Goal: Share content: Share content

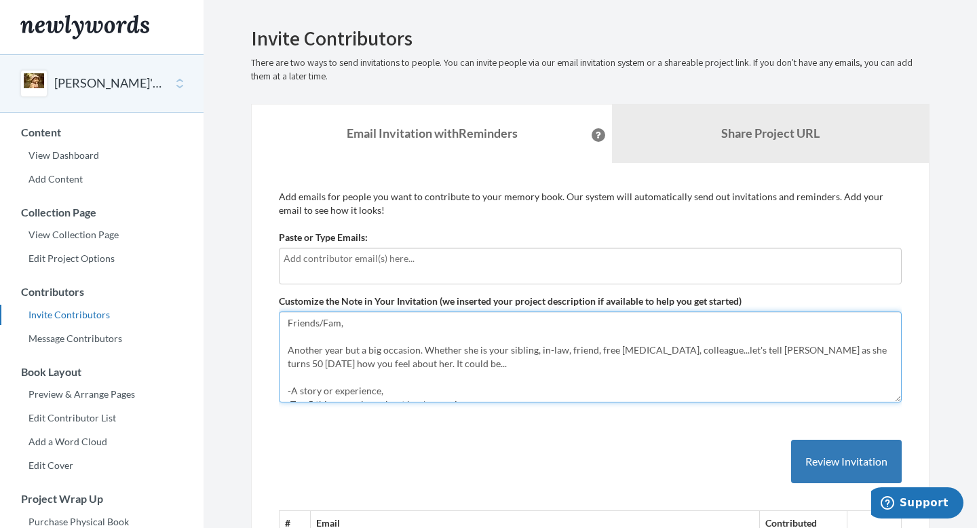
click at [424, 353] on textarea "Friends/Fam, Another year but a big occasion. Whether she is your sibling, in-l…" at bounding box center [590, 356] width 623 height 91
click at [823, 350] on textarea "Friends/Fam, Another year but a big occasion. Whether she is your sibling, in-l…" at bounding box center [590, 356] width 623 height 91
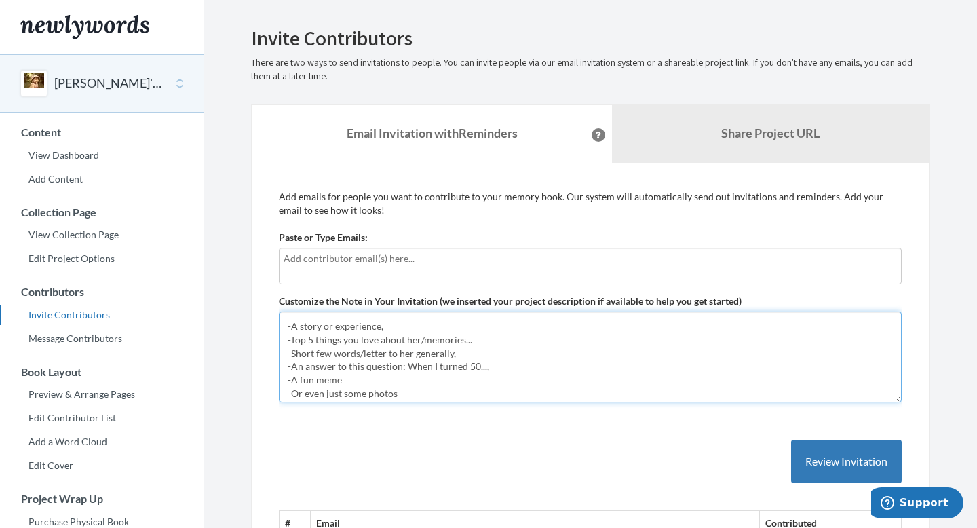
scroll to position [101, 0]
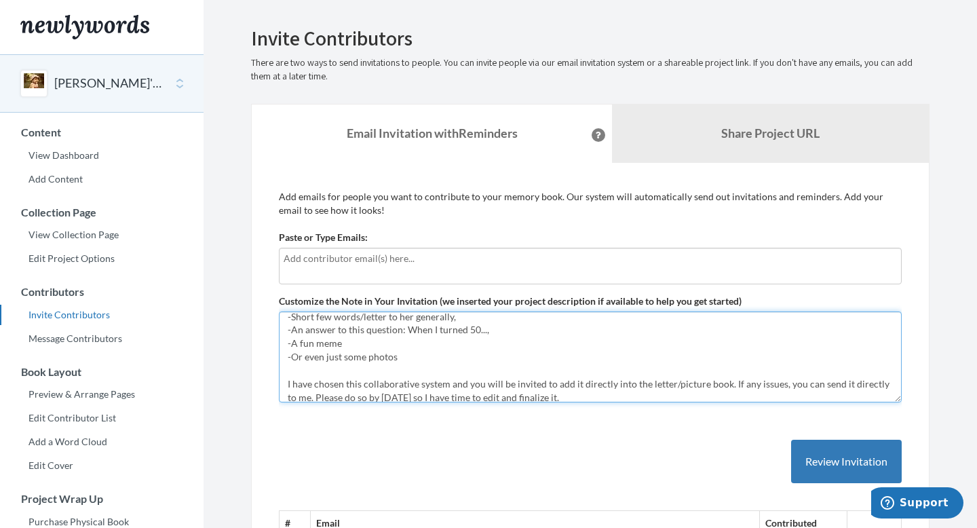
click at [447, 371] on textarea "Friends/Fam, Another year but a big occasion. Whether she is your sibling, in-l…" at bounding box center [590, 356] width 623 height 91
click at [383, 371] on textarea "Friends/Fam, Another year but a big occasion. Whether she is your sibling, in-l…" at bounding box center [590, 356] width 623 height 91
click at [390, 374] on textarea "Friends/Fam, Another year but a big occasion. Whether she is your sibling, in-l…" at bounding box center [590, 356] width 623 height 91
click at [455, 375] on textarea "Friends/Fam, Another year but a big occasion. Whether she is your sibling, in-l…" at bounding box center [590, 356] width 623 height 91
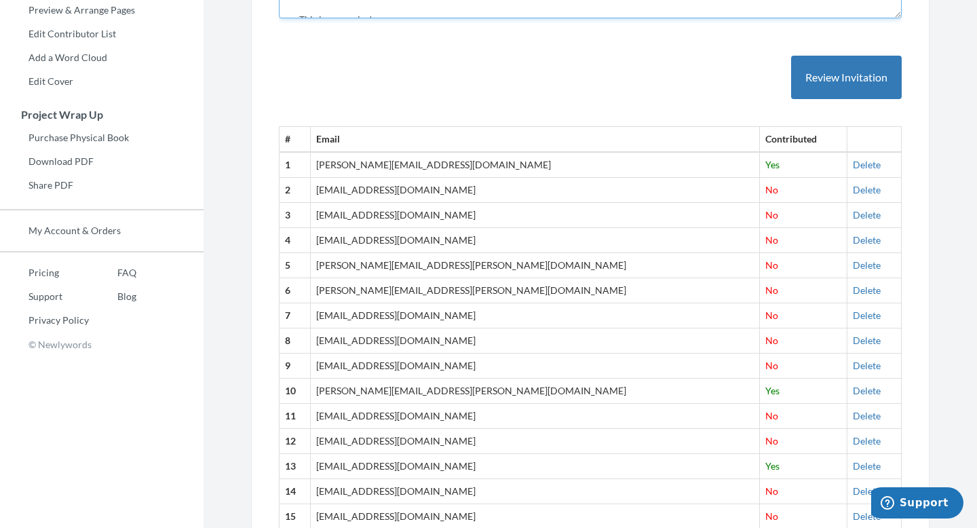
scroll to position [0, 0]
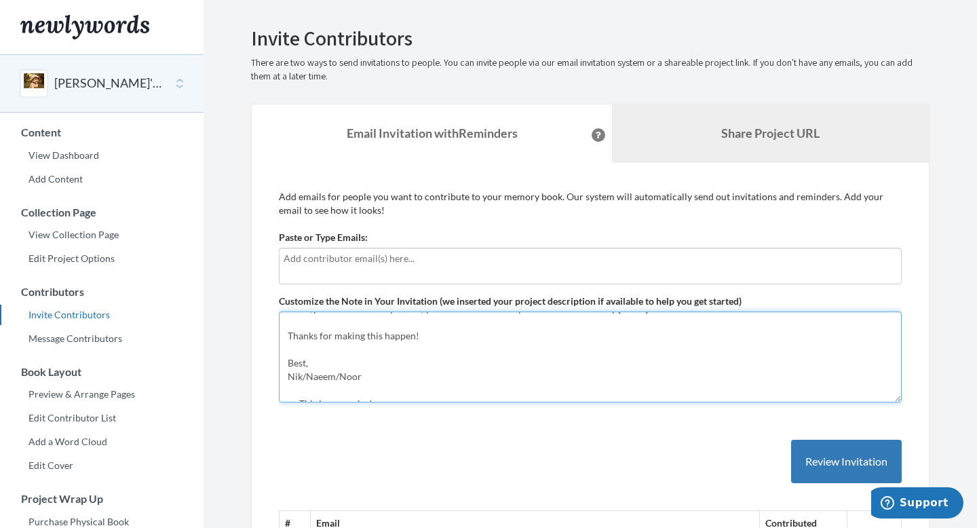
type textarea "Friends/Fam, Whether she is your sibling, in-law, friend, free [MEDICAL_DATA], …"
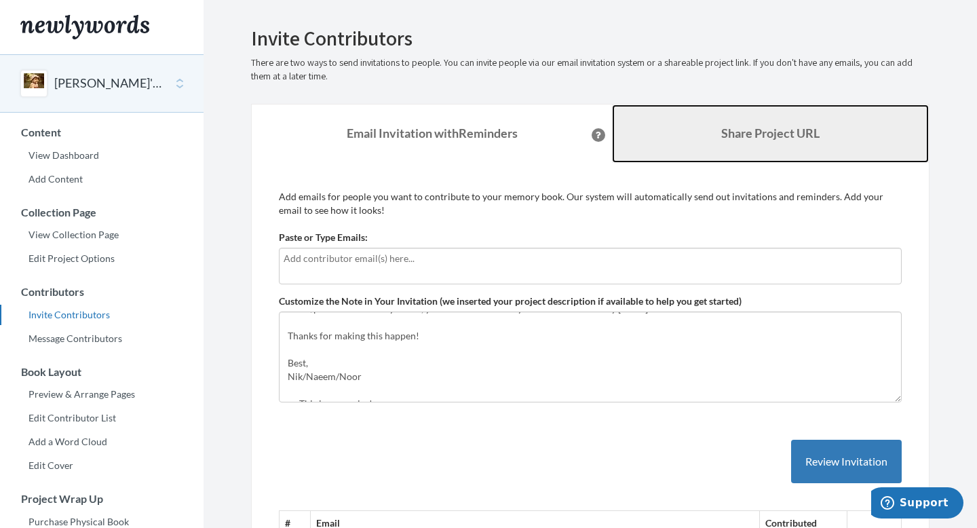
click at [771, 133] on b "Share Project URL" at bounding box center [770, 133] width 98 height 15
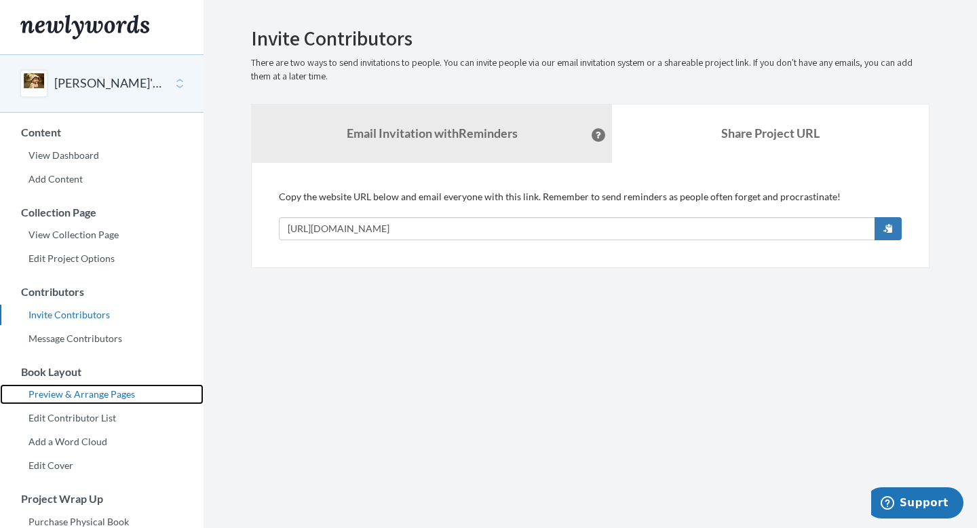
click at [76, 394] on link "Preview & Arrange Pages" at bounding box center [102, 394] width 204 height 20
